Goal: Use online tool/utility: Utilize a website feature to perform a specific function

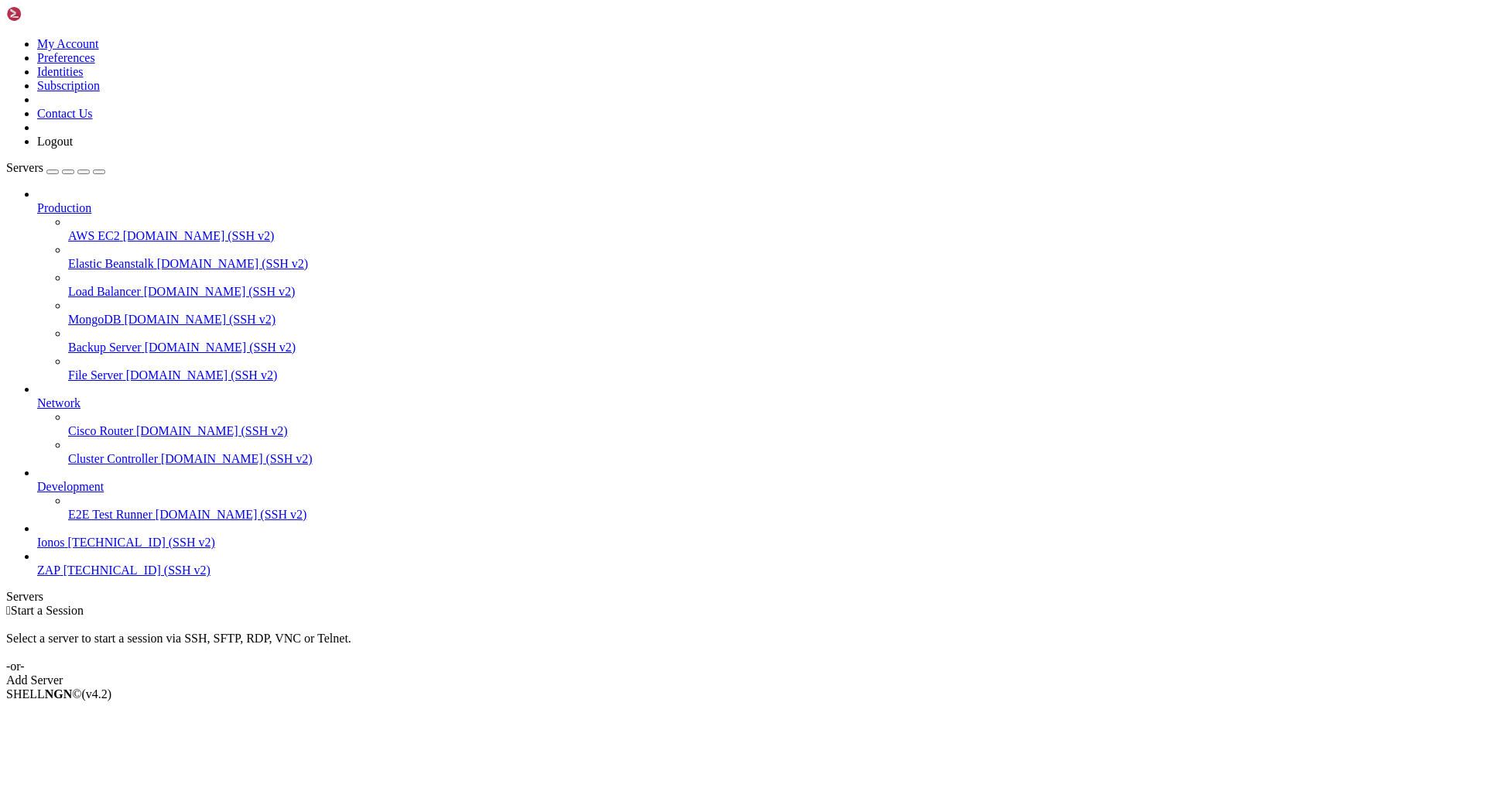
click at [111, 577] on span "[TECHNICAL_ID] (SSH v2)" at bounding box center [137, 570] width 147 height 13
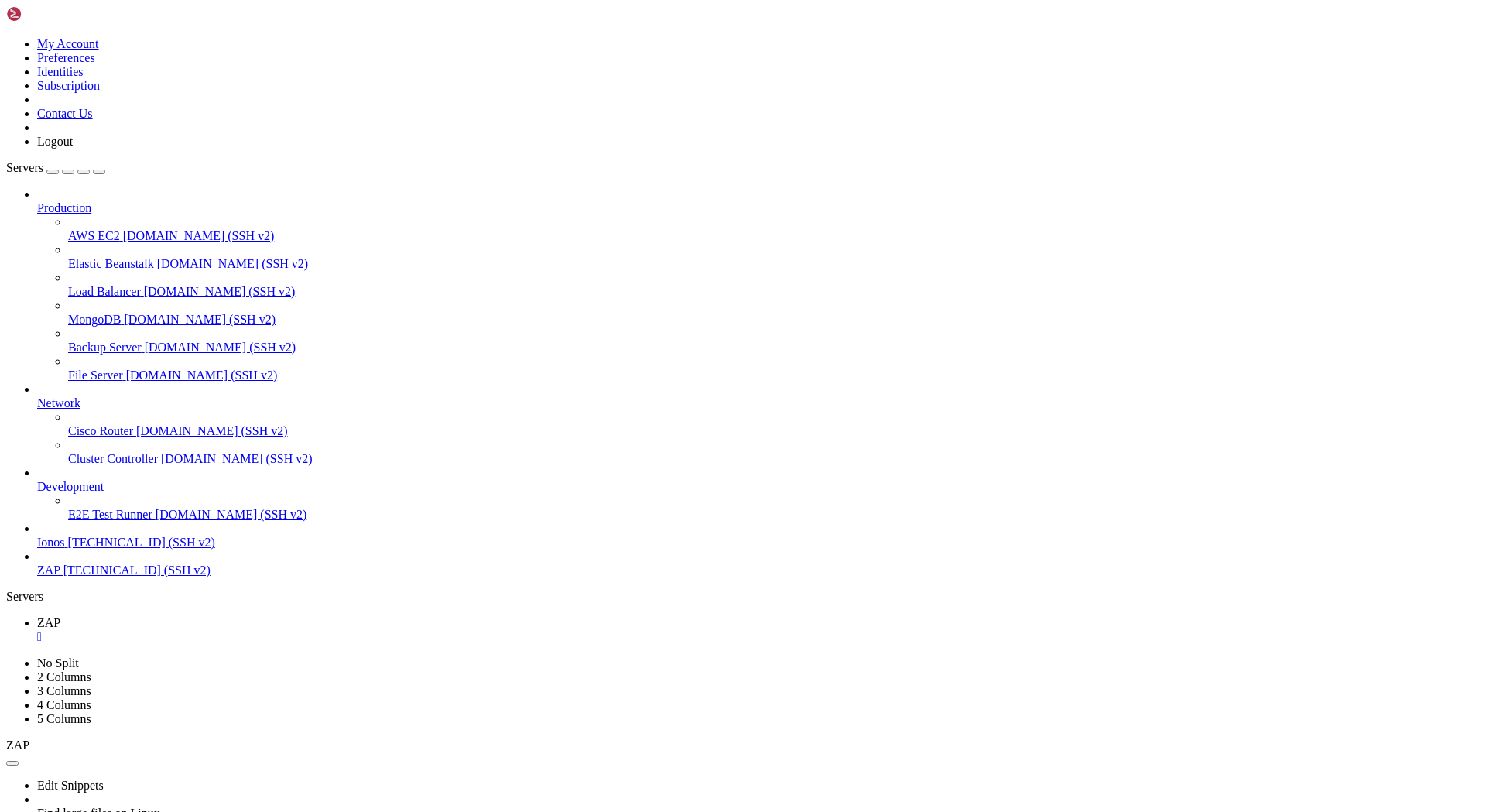
drag, startPoint x: 215, startPoint y: 1208, endPoint x: 327, endPoint y: 1198, distance: 112.4
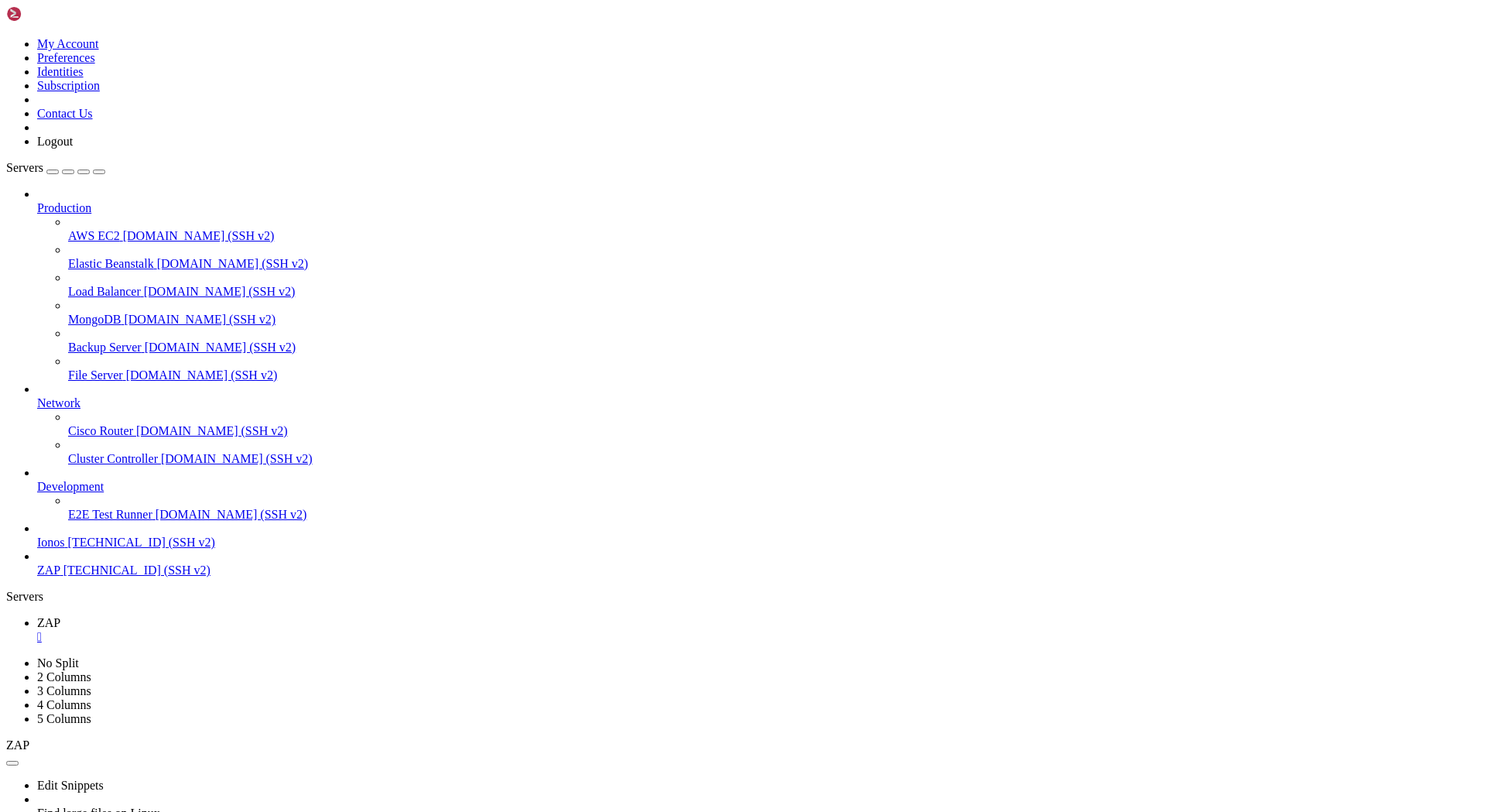
drag, startPoint x: 216, startPoint y: 1316, endPoint x: 174, endPoint y: 1324, distance: 42.8
drag, startPoint x: 240, startPoint y: 1242, endPoint x: 145, endPoint y: 1247, distance: 95.1
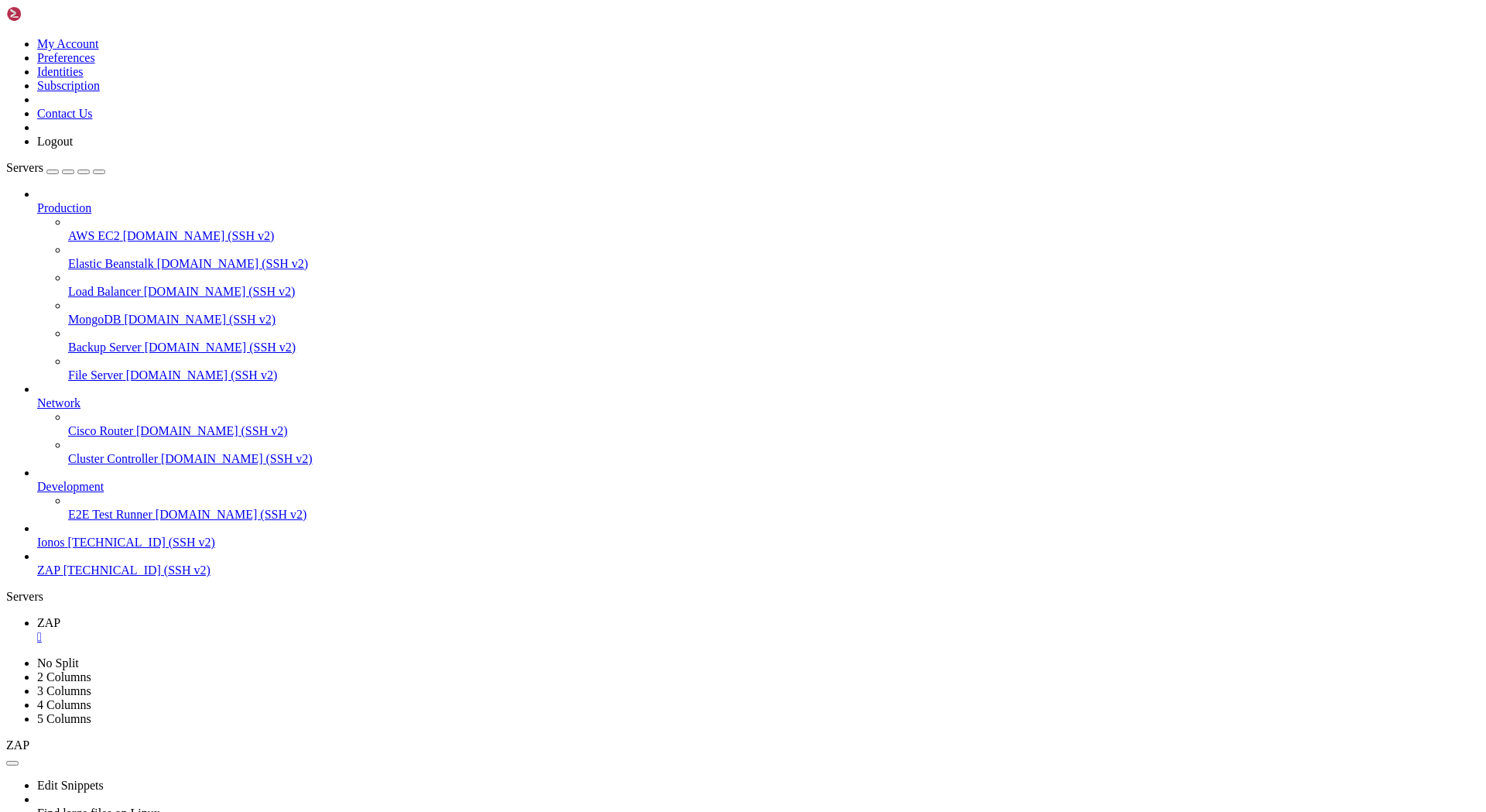
drag, startPoint x: 202, startPoint y: 1281, endPoint x: 360, endPoint y: 1270, distance: 158.4
